Goal: Task Accomplishment & Management: Use online tool/utility

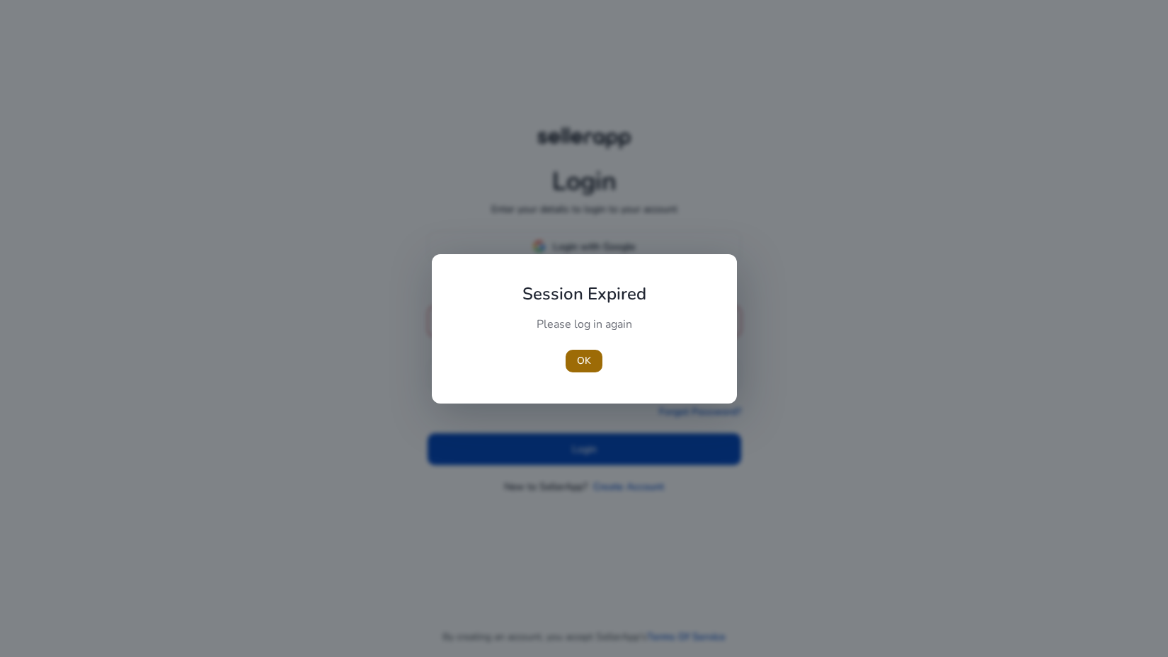
click at [587, 368] on span "button" at bounding box center [584, 361] width 37 height 34
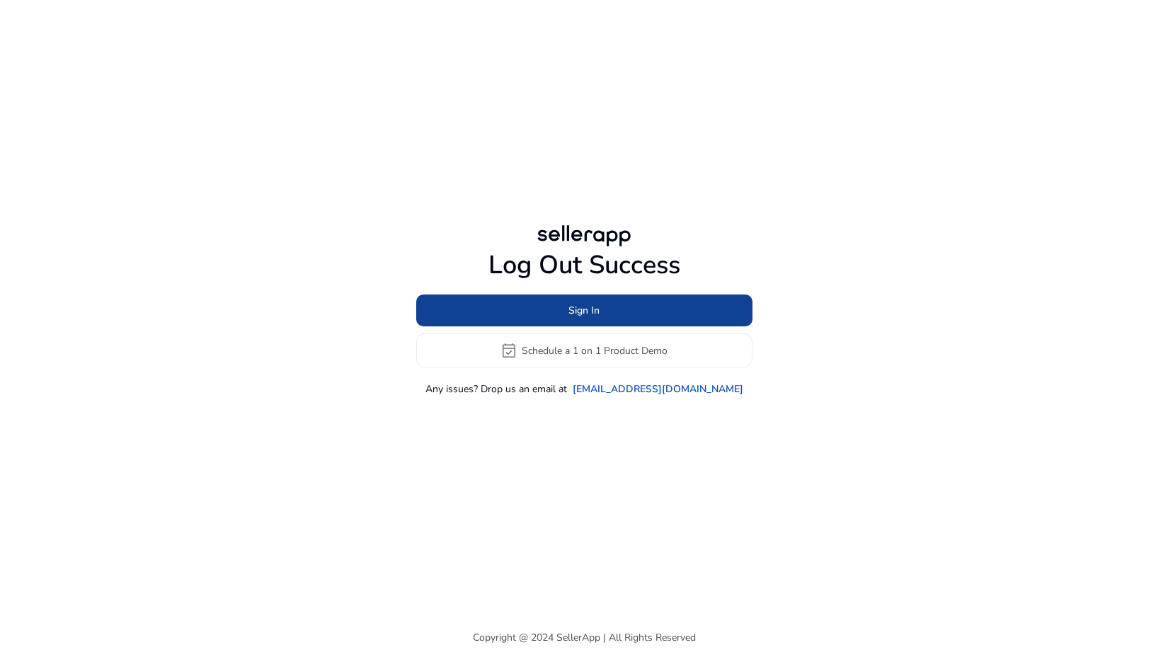
click at [533, 309] on span at bounding box center [584, 311] width 336 height 34
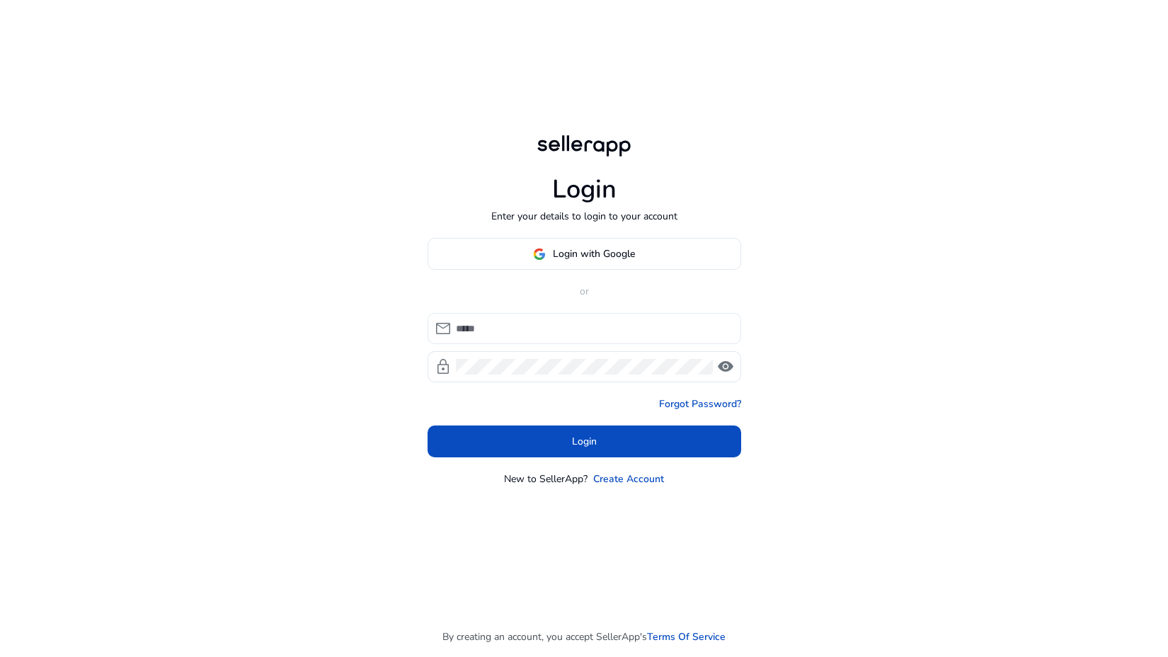
click at [501, 324] on input at bounding box center [593, 329] width 274 height 16
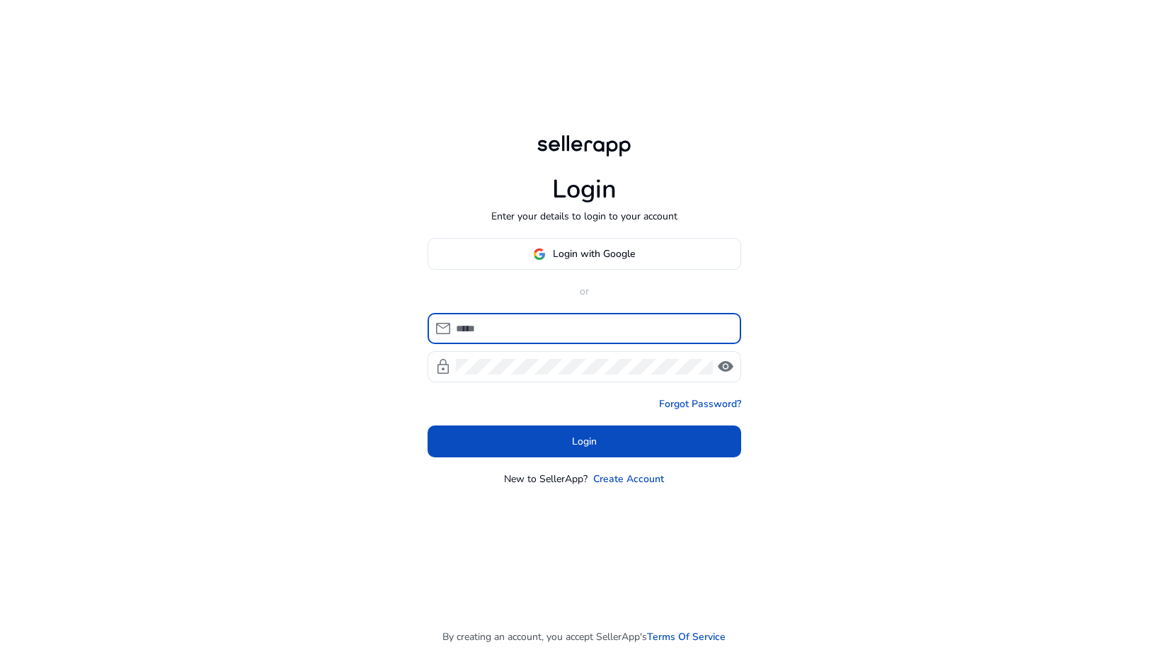
type input "**********"
click at [525, 357] on div at bounding box center [584, 366] width 257 height 31
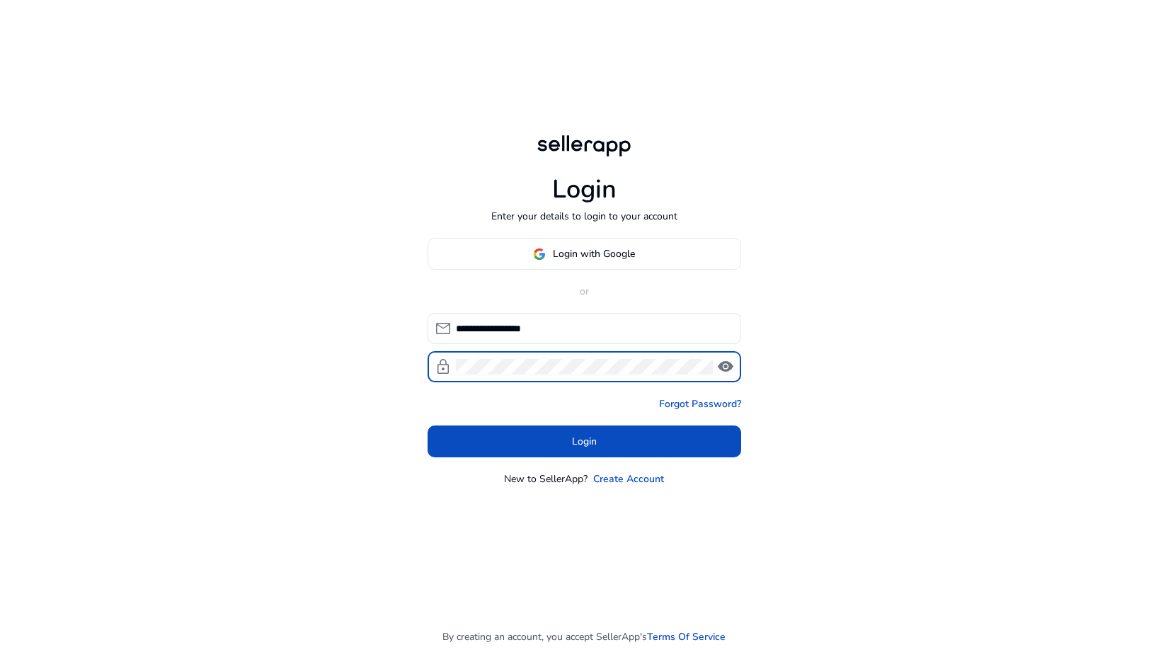
click button "Login" at bounding box center [585, 442] width 314 height 32
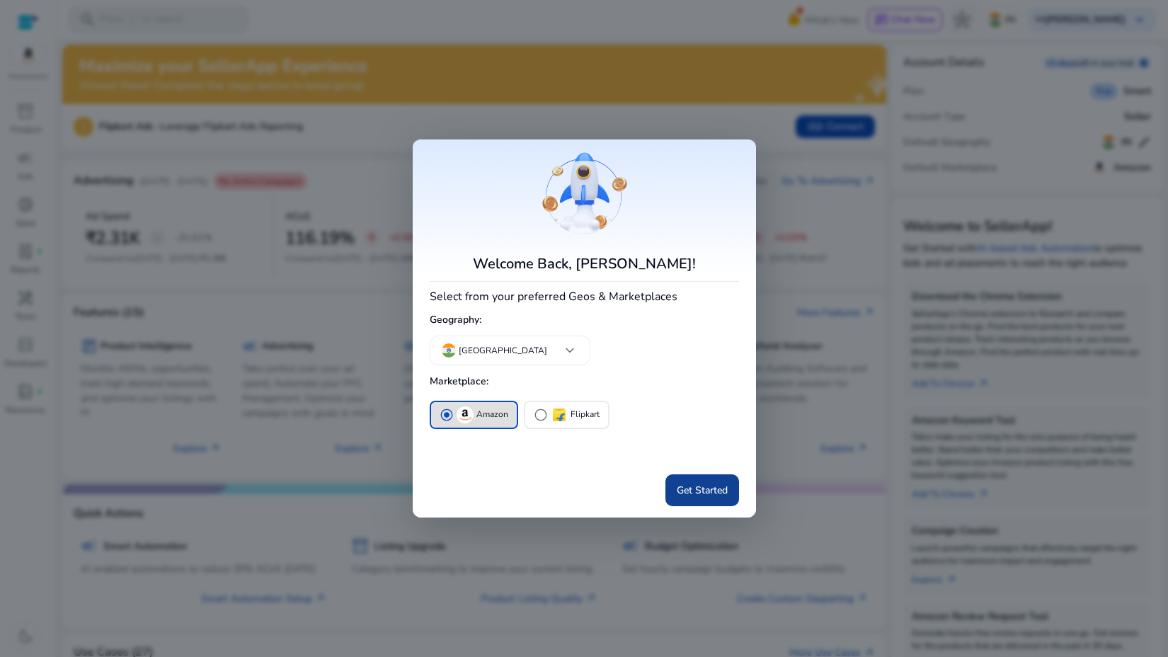
click at [683, 491] on span "Get Started" at bounding box center [702, 490] width 51 height 15
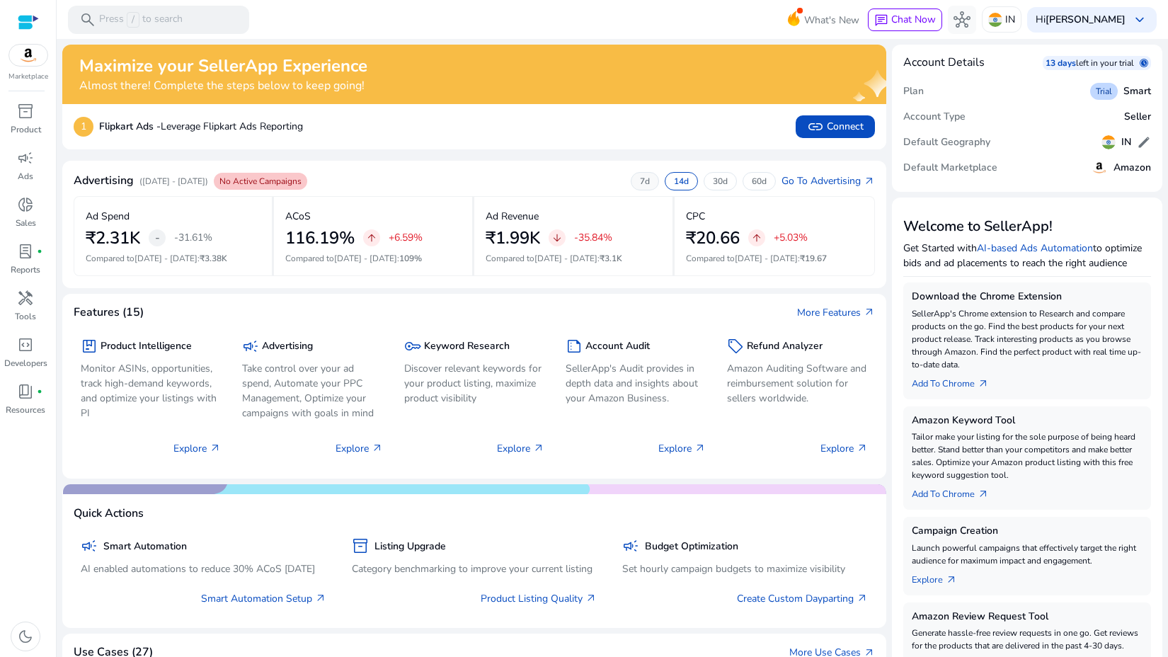
click at [644, 186] on p "7d" at bounding box center [645, 181] width 10 height 11
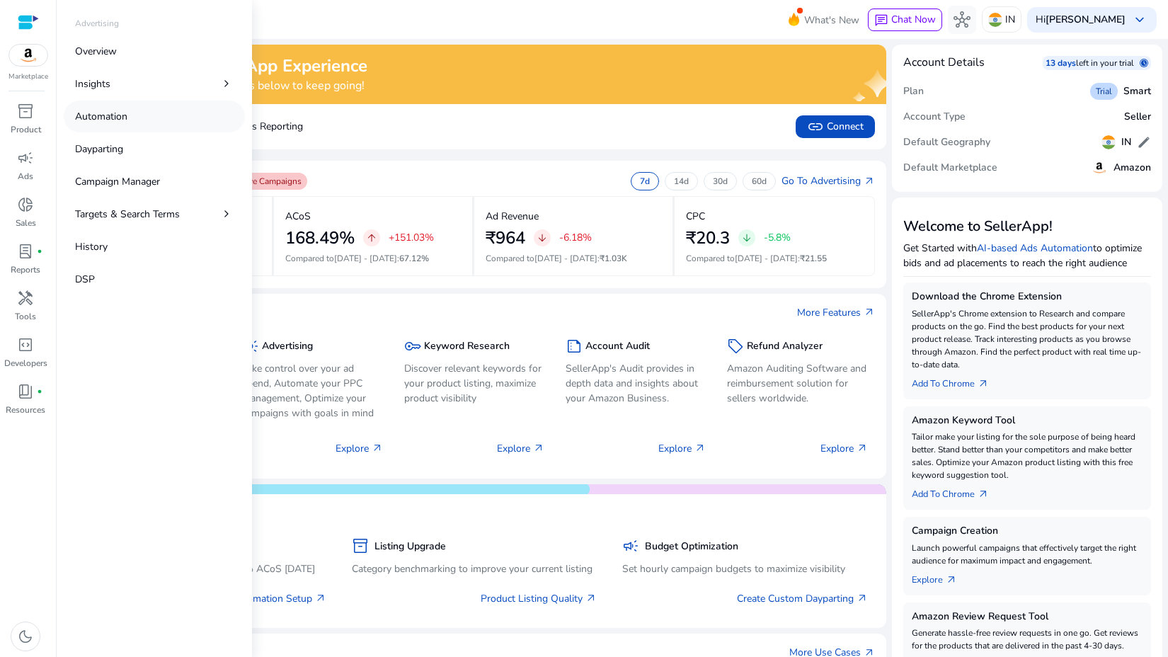
click at [90, 125] on link "Automation" at bounding box center [154, 117] width 181 height 32
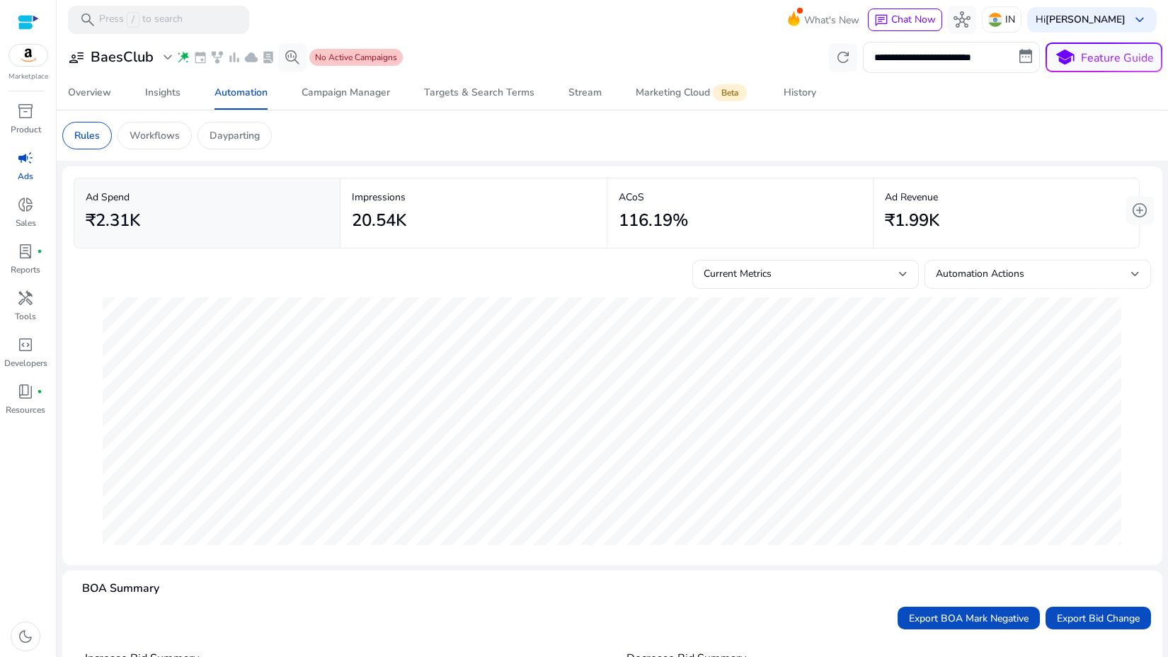
click at [976, 262] on div "Automation Actions" at bounding box center [1038, 274] width 204 height 29
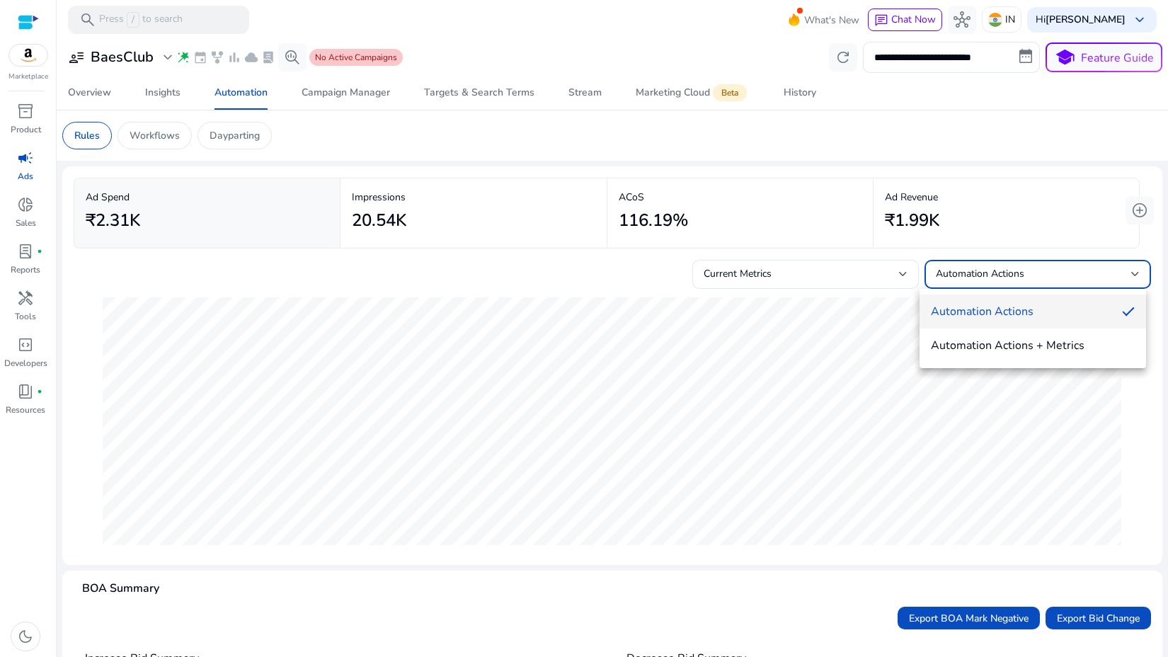
click at [801, 280] on div at bounding box center [584, 328] width 1168 height 657
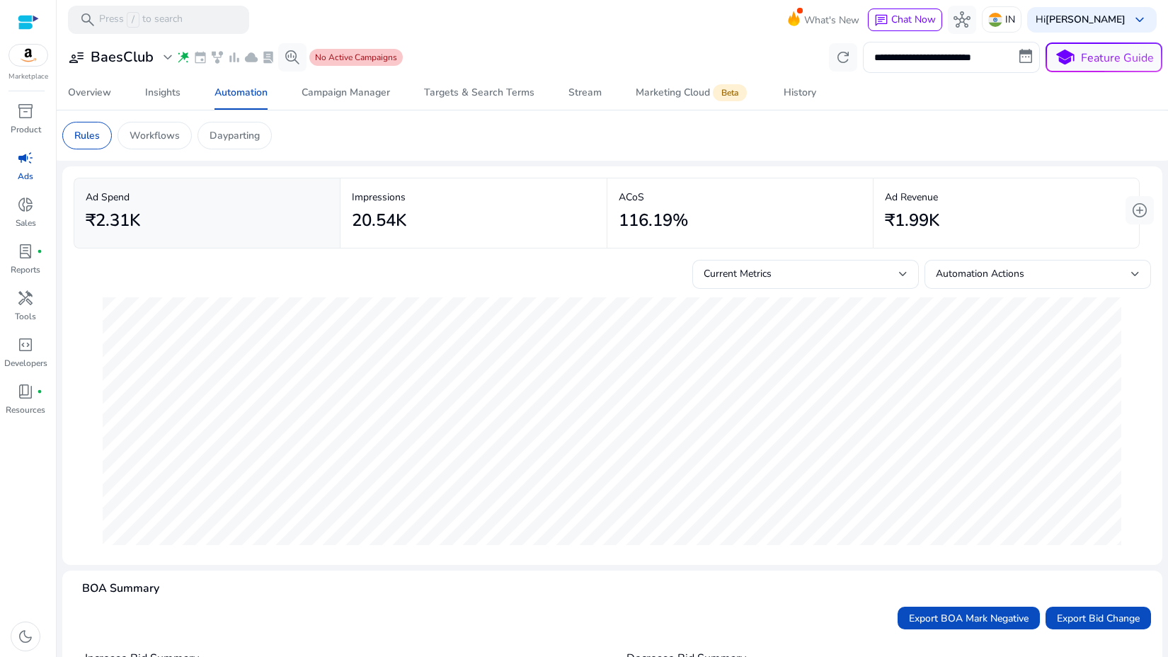
click at [801, 280] on div "Current Metrics" at bounding box center [801, 274] width 195 height 16
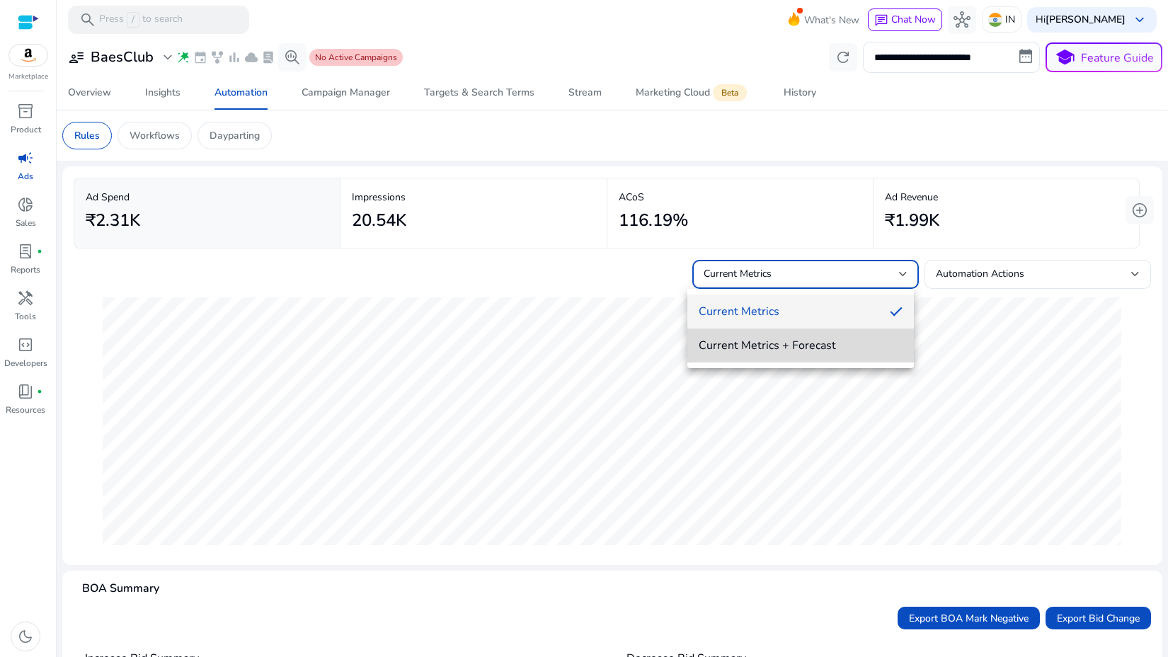
click at [714, 345] on span "Current Metrics + Forecast" at bounding box center [801, 346] width 204 height 16
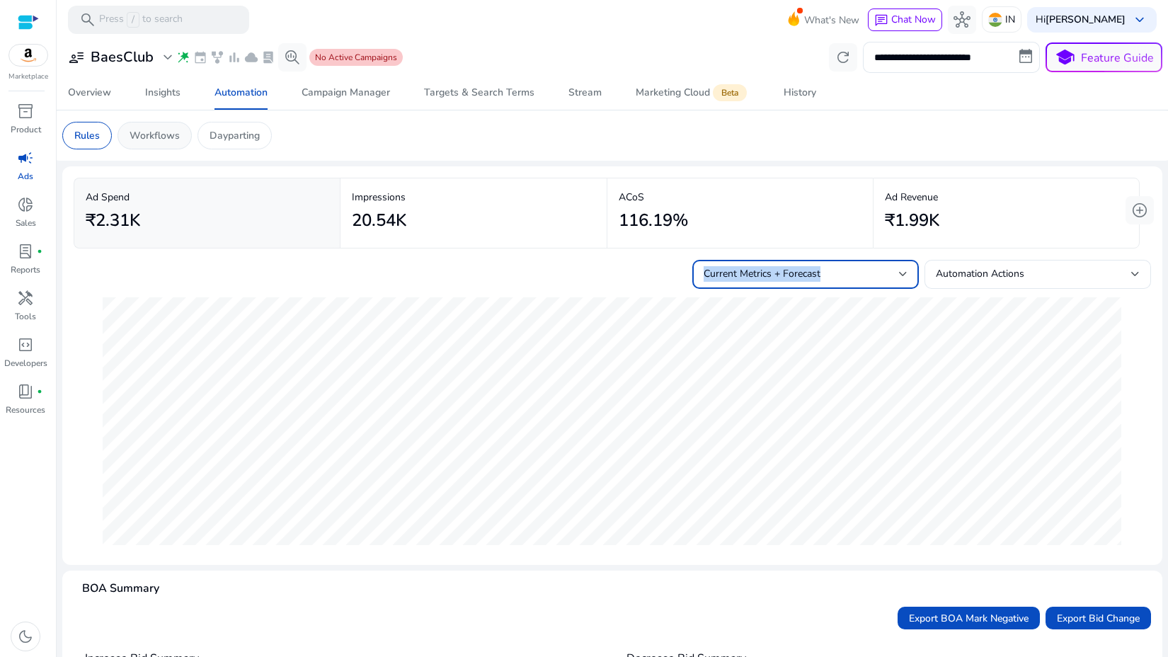
click at [161, 132] on p "Workflows" at bounding box center [155, 135] width 50 height 15
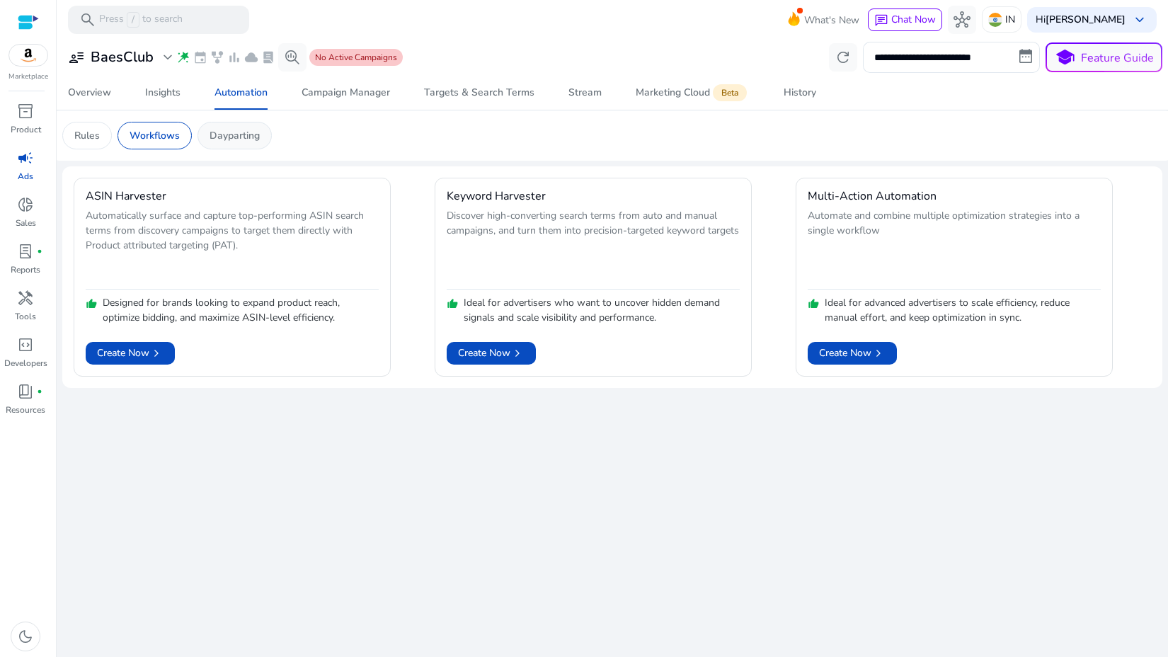
click at [221, 140] on p "Dayparting" at bounding box center [235, 135] width 50 height 15
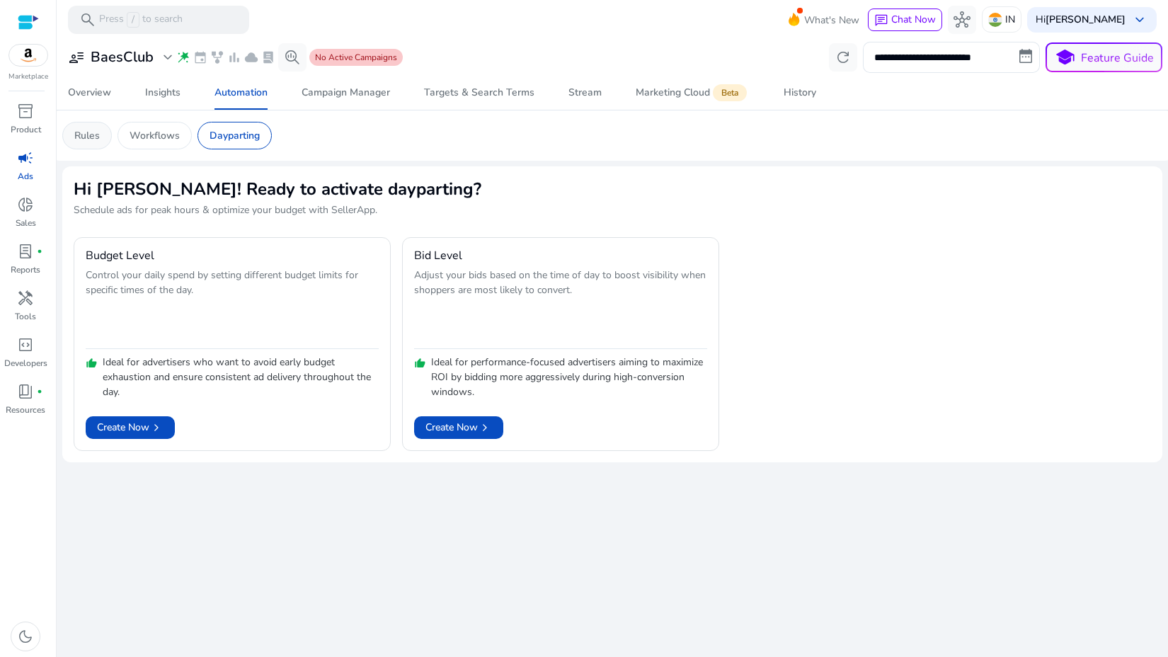
click at [101, 137] on div "Rules" at bounding box center [87, 136] width 50 height 28
